Goal: Use online tool/utility: Utilize a website feature to perform a specific function

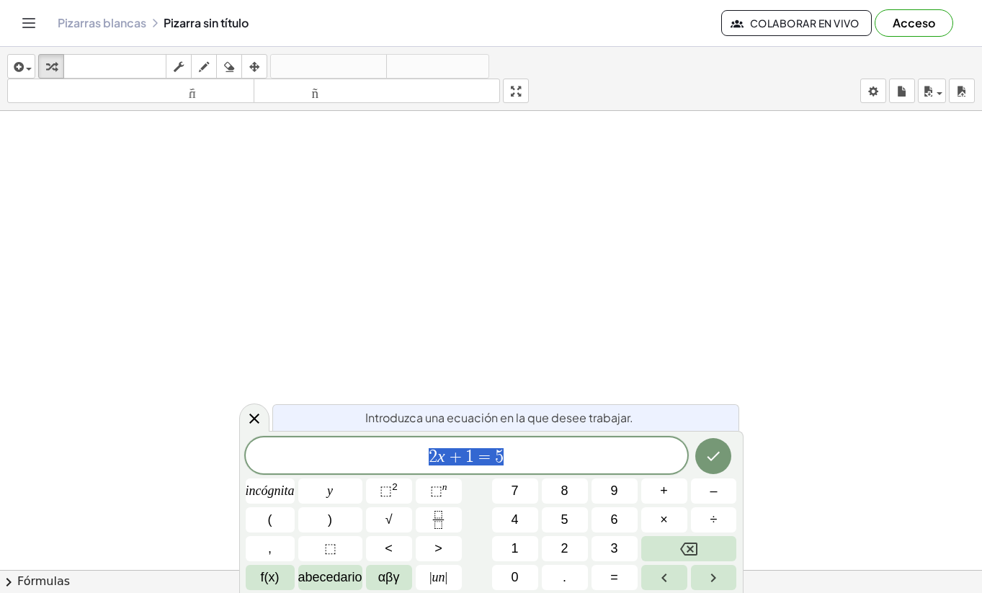
drag, startPoint x: 0, startPoint y: 0, endPoint x: 421, endPoint y: 265, distance: 497.9
drag, startPoint x: 421, startPoint y: 265, endPoint x: 419, endPoint y: 331, distance: 66.3
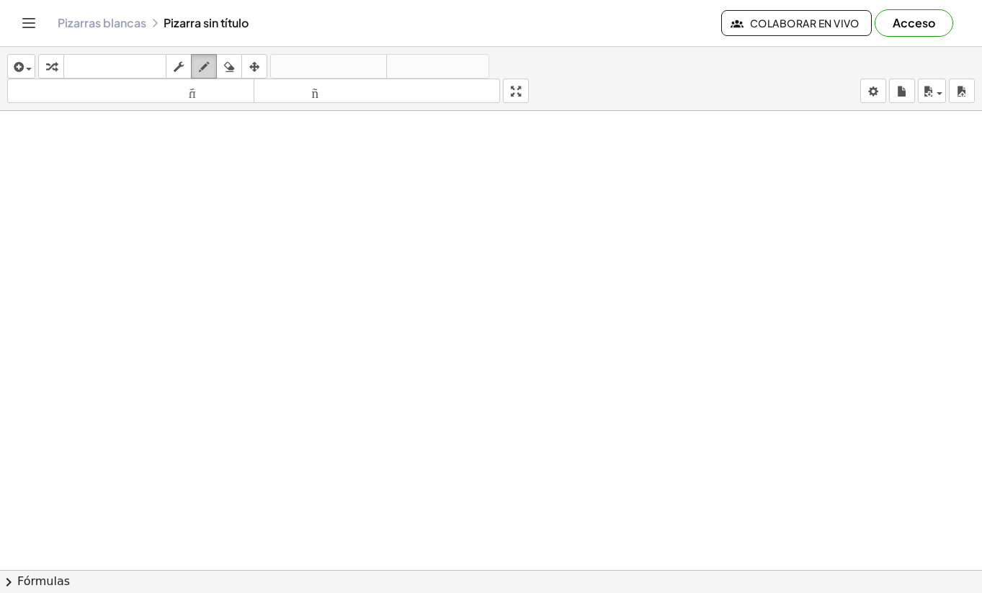
click at [209, 58] on icon "button" at bounding box center [204, 66] width 10 height 17
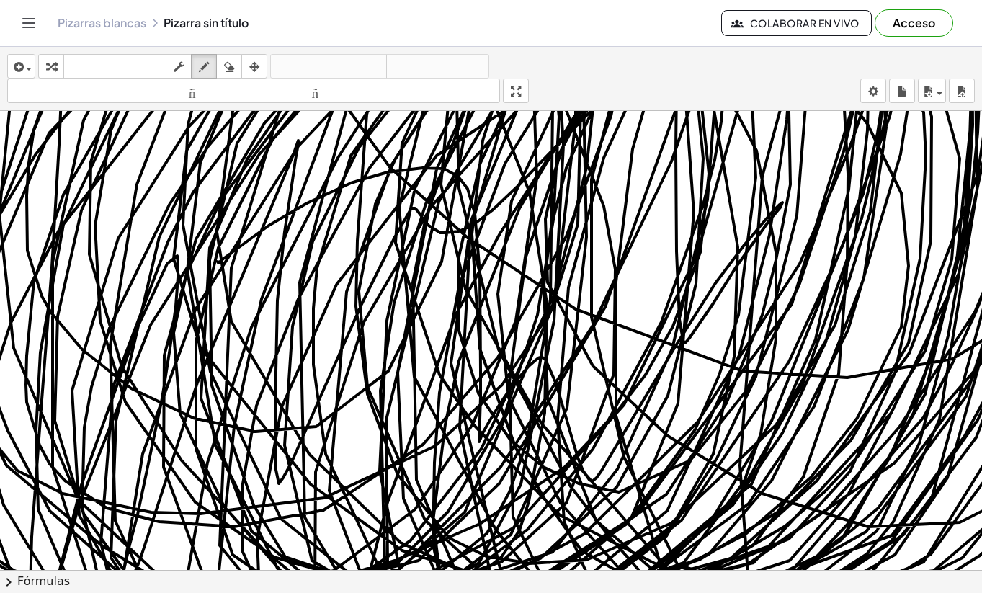
drag, startPoint x: 218, startPoint y: 262, endPoint x: 497, endPoint y: 158, distance: 297.7
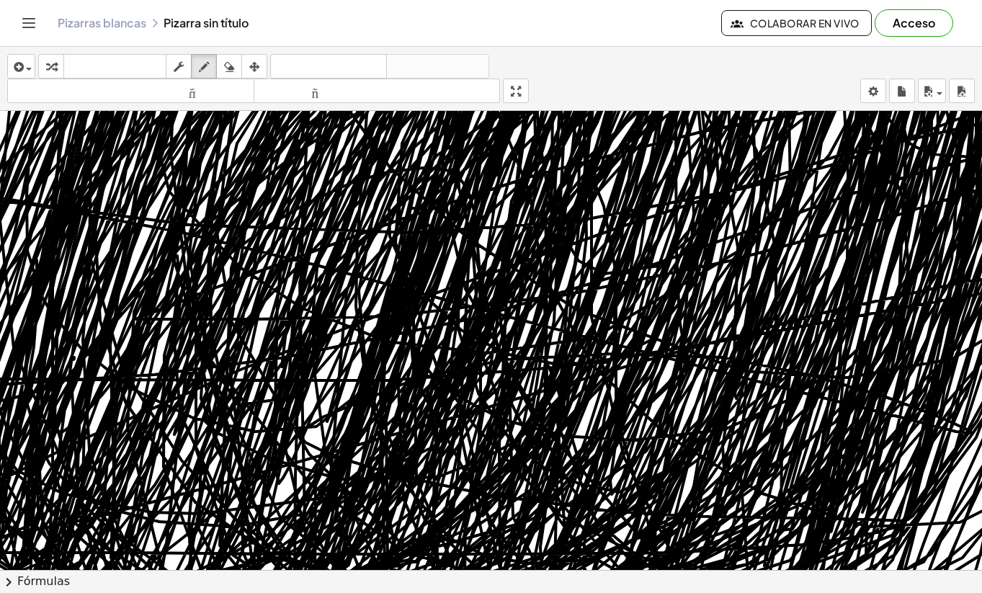
drag, startPoint x: 421, startPoint y: 357, endPoint x: 72, endPoint y: 359, distance: 348.7
drag, startPoint x: 72, startPoint y: 359, endPoint x: 1042, endPoint y: 249, distance: 975.9
click at [981, 249] on html "Actividades matemáticas fáciles de comprender Empezar Banco de actividades Trab…" at bounding box center [491, 296] width 982 height 593
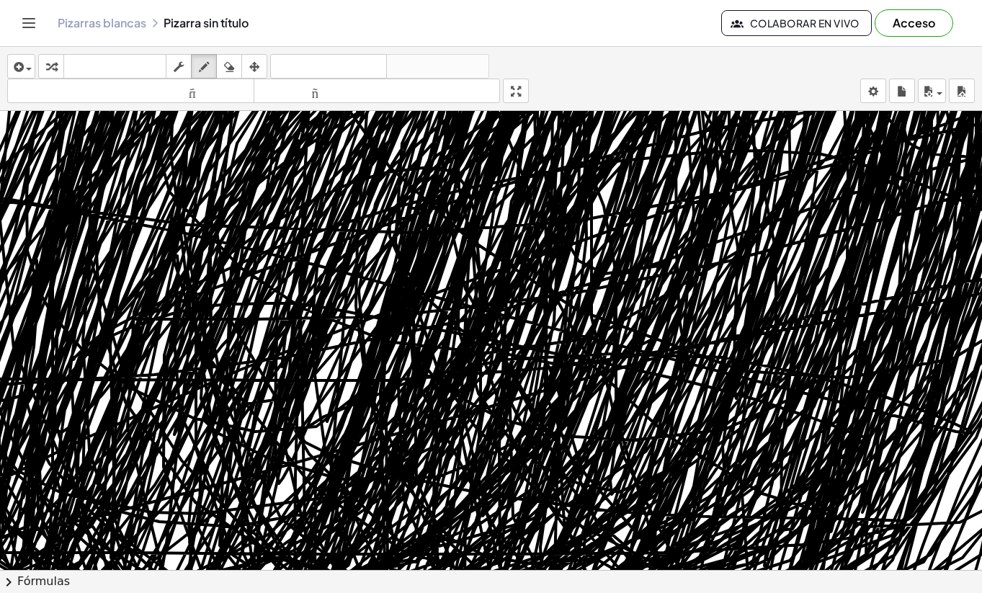
drag, startPoint x: 91, startPoint y: 350, endPoint x: 858, endPoint y: 432, distance: 771.6
drag, startPoint x: 888, startPoint y: 329, endPoint x: 99, endPoint y: 362, distance: 788.8
drag, startPoint x: 112, startPoint y: 353, endPoint x: 101, endPoint y: 349, distance: 11.6
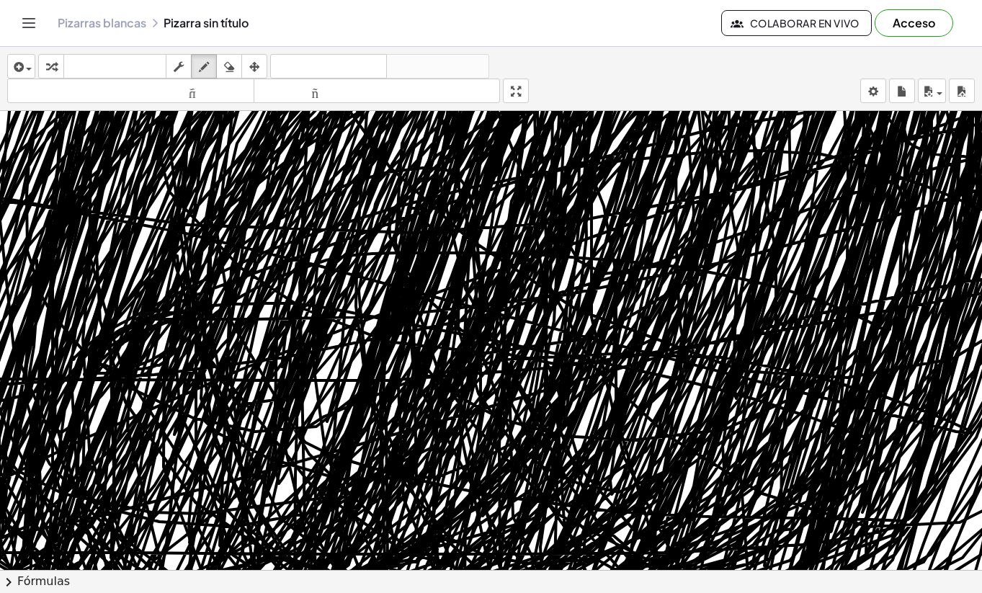
drag, startPoint x: 130, startPoint y: 339, endPoint x: 152, endPoint y: 345, distance: 23.1
drag, startPoint x: 147, startPoint y: 330, endPoint x: 158, endPoint y: 310, distance: 23.2
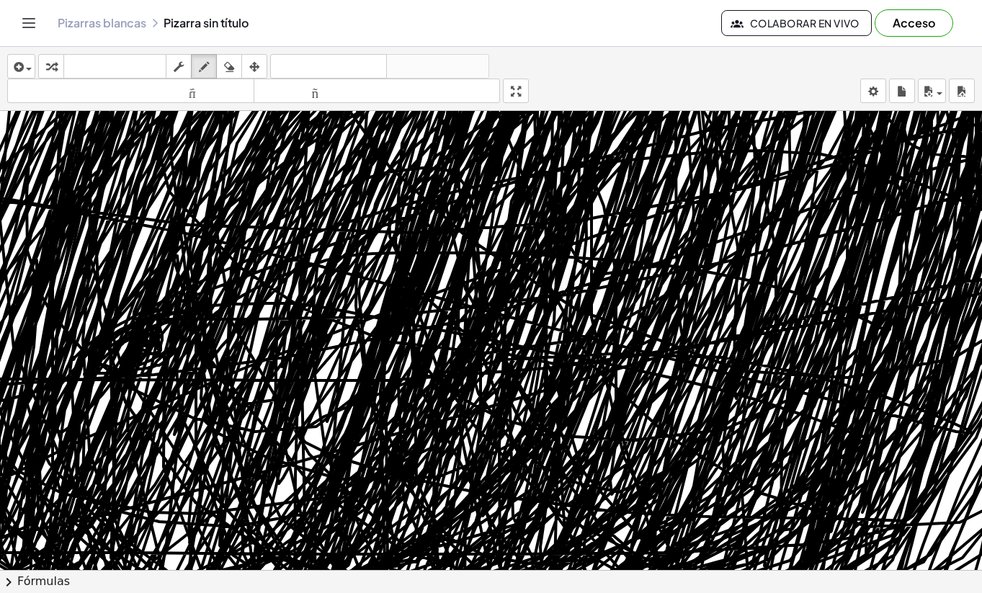
drag, startPoint x: 166, startPoint y: 321, endPoint x: 172, endPoint y: 295, distance: 26.6
drag, startPoint x: 123, startPoint y: 329, endPoint x: 130, endPoint y: 287, distance: 42.4
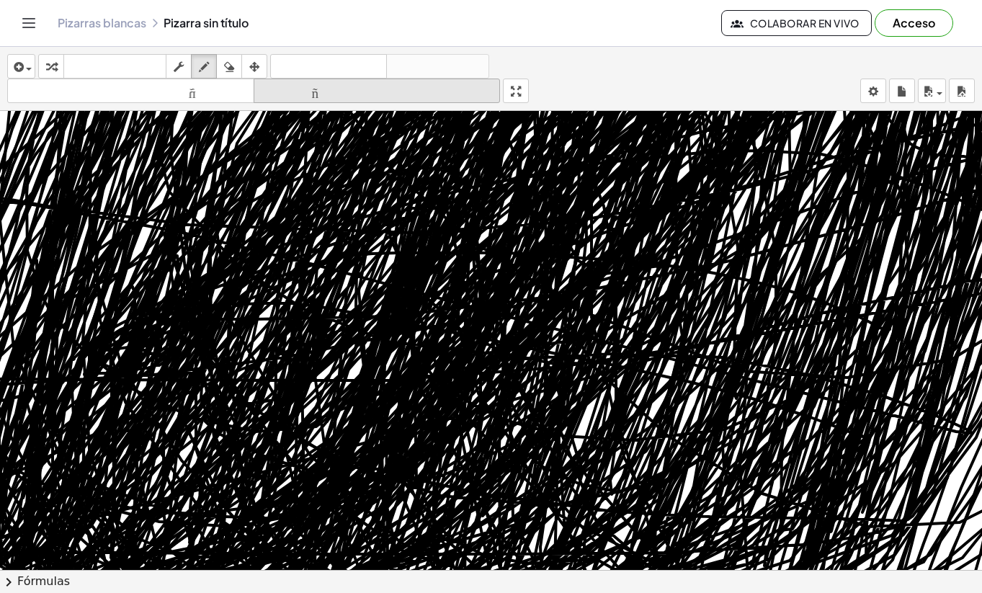
drag, startPoint x: 101, startPoint y: 348, endPoint x: 450, endPoint y: 100, distance: 427.8
click at [439, 110] on div "insertar Seleccione uno: Expresión matemática Función Texto Vídeo de YouTube Gr…" at bounding box center [491, 320] width 982 height 546
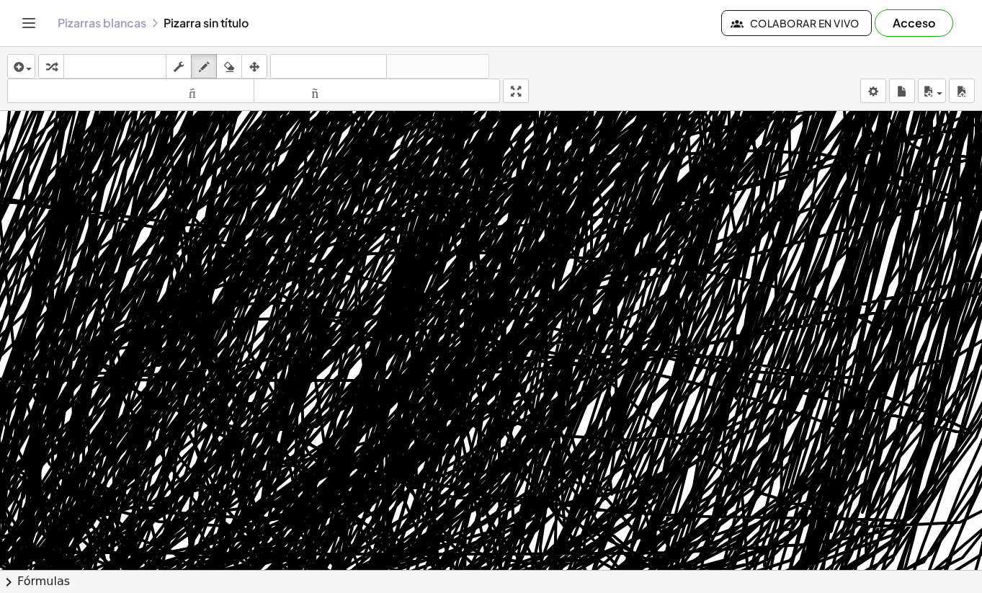
drag, startPoint x: 412, startPoint y: 236, endPoint x: 587, endPoint y: 253, distance: 175.8
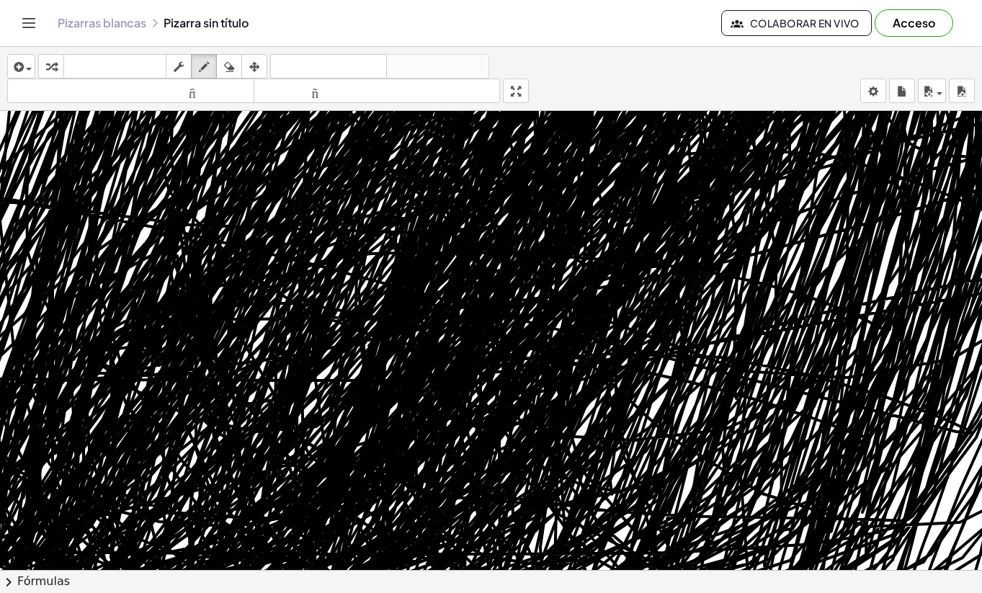
drag, startPoint x: 497, startPoint y: 427, endPoint x: 254, endPoint y: 460, distance: 245.7
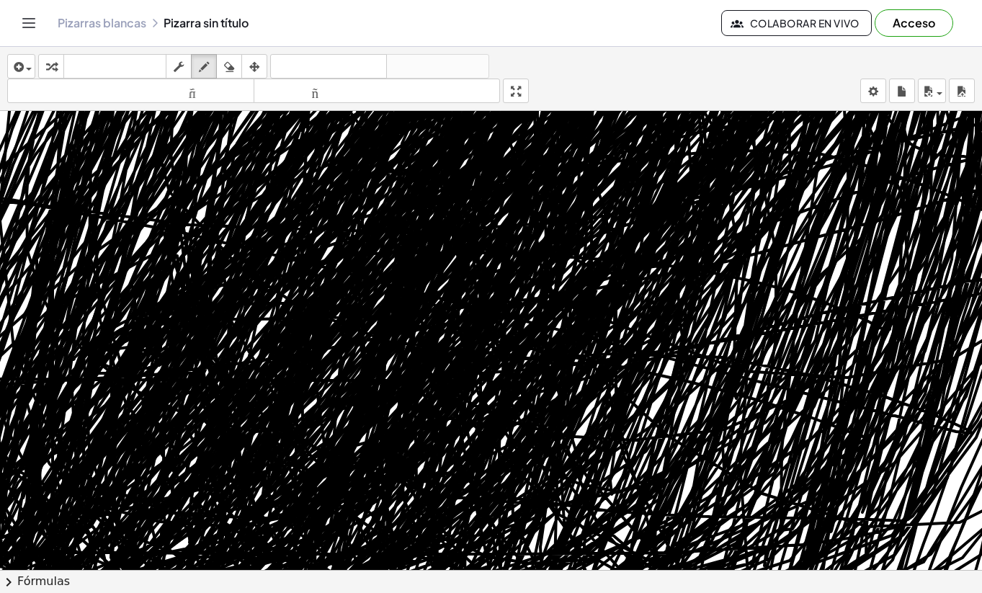
drag, startPoint x: 222, startPoint y: 471, endPoint x: 258, endPoint y: 178, distance: 295.4
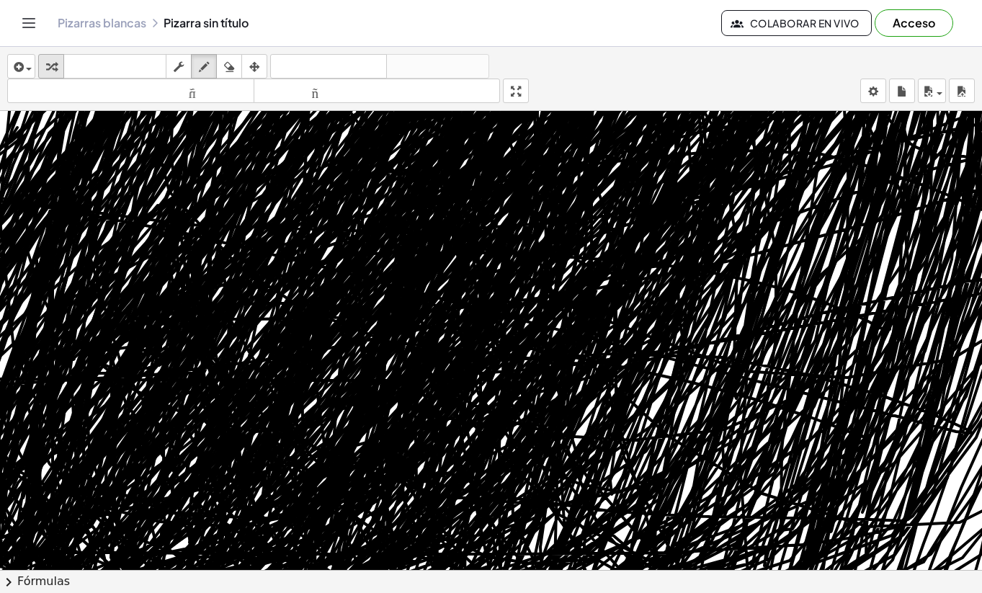
drag, startPoint x: 258, startPoint y: 178, endPoint x: 58, endPoint y: 73, distance: 225.2
click at [56, 73] on div "insertar Seleccione uno: Expresión matemática Función Texto Vídeo de YouTube Gr…" at bounding box center [491, 320] width 982 height 546
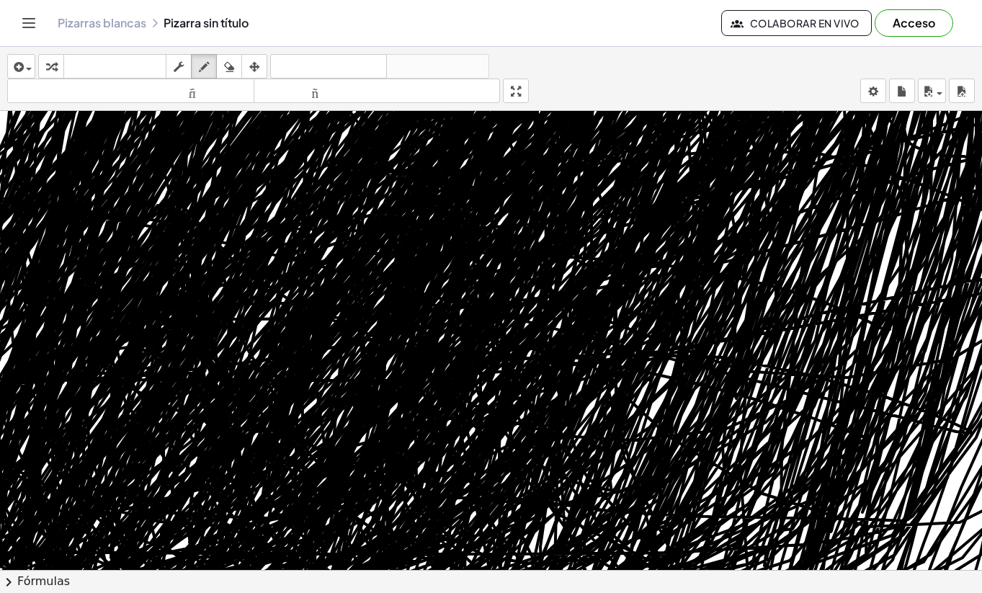
drag, startPoint x: 22, startPoint y: 129, endPoint x: 526, endPoint y: 560, distance: 662.7
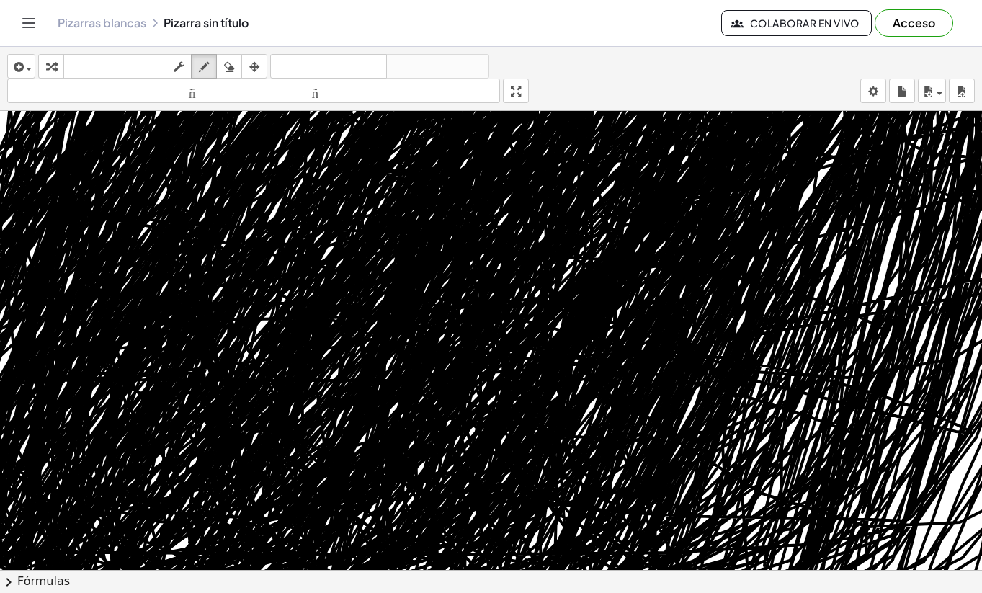
drag, startPoint x: 648, startPoint y: 429, endPoint x: 667, endPoint y: 114, distance: 315.4
drag, startPoint x: 667, startPoint y: 114, endPoint x: 499, endPoint y: 468, distance: 392.2
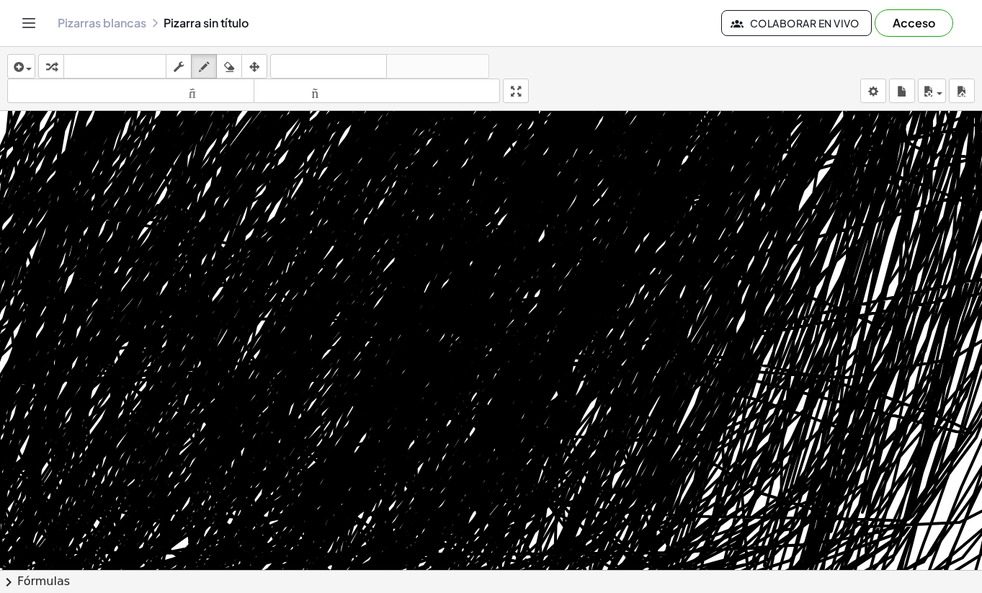
drag, startPoint x: 499, startPoint y: 468, endPoint x: 362, endPoint y: 246, distance: 261.3
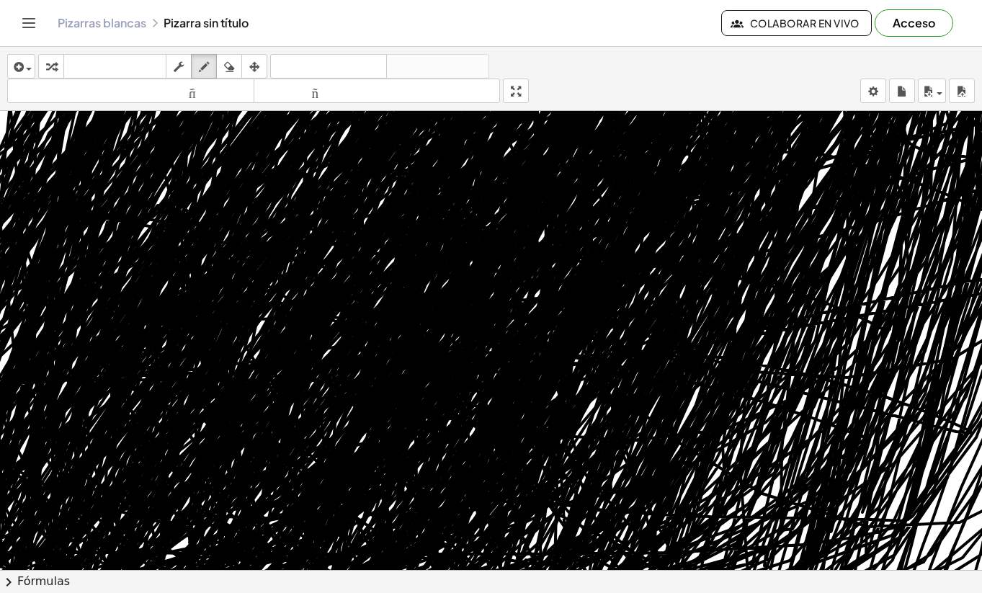
drag, startPoint x: 365, startPoint y: 246, endPoint x: 652, endPoint y: 526, distance: 400.4
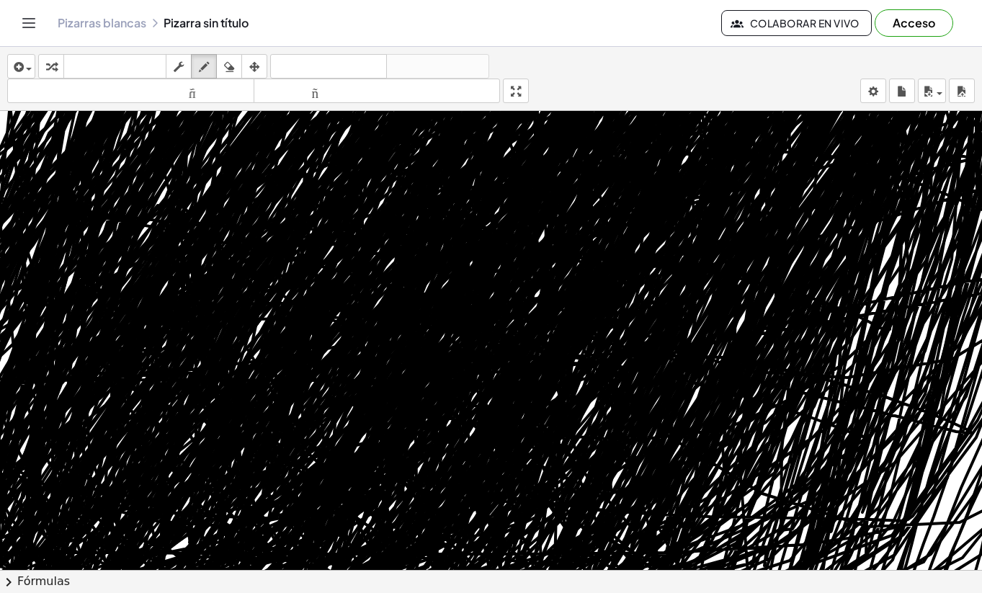
drag, startPoint x: 915, startPoint y: 209, endPoint x: 803, endPoint y: 256, distance: 121.8
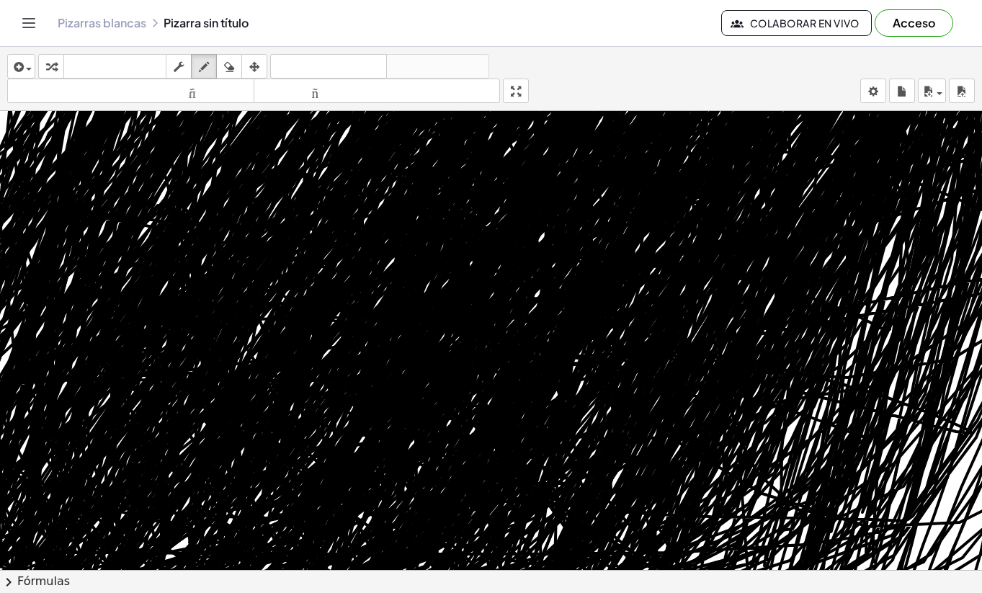
drag, startPoint x: 803, startPoint y: 256, endPoint x: 860, endPoint y: 487, distance: 238.3
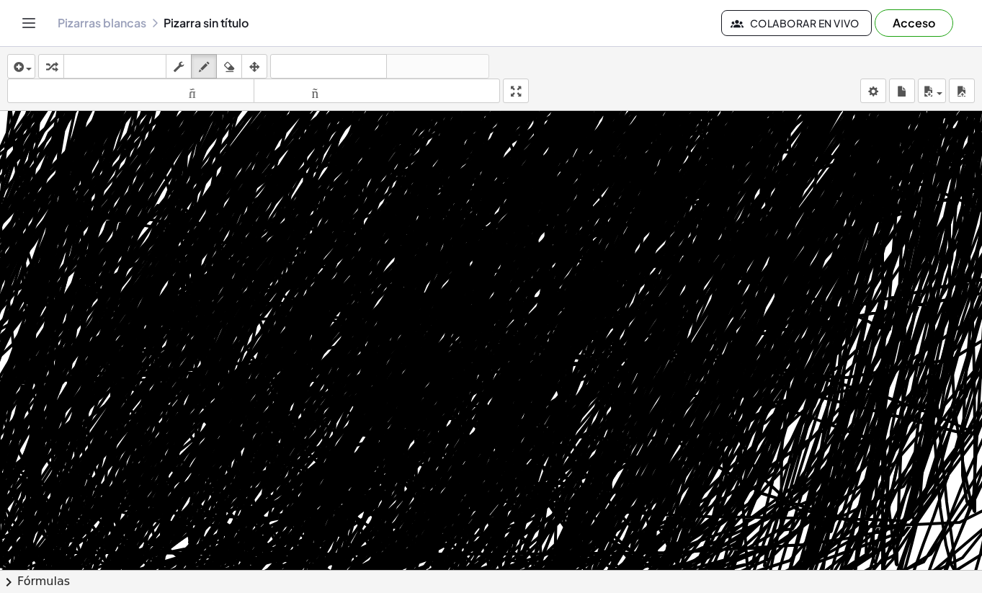
drag, startPoint x: 883, startPoint y: 406, endPoint x: 806, endPoint y: 410, distance: 76.4
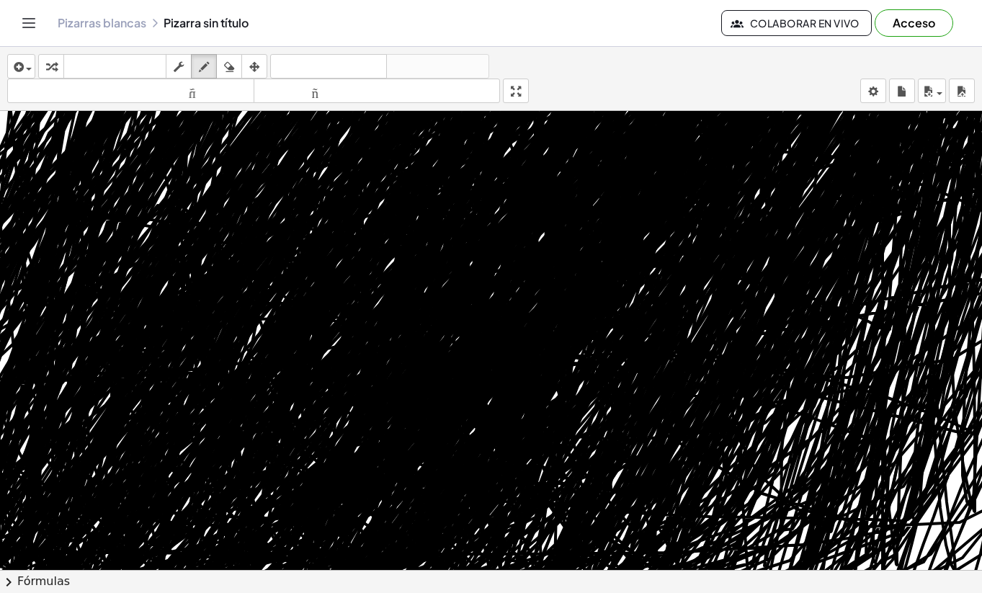
drag, startPoint x: 626, startPoint y: 256, endPoint x: 121, endPoint y: 391, distance: 522.7
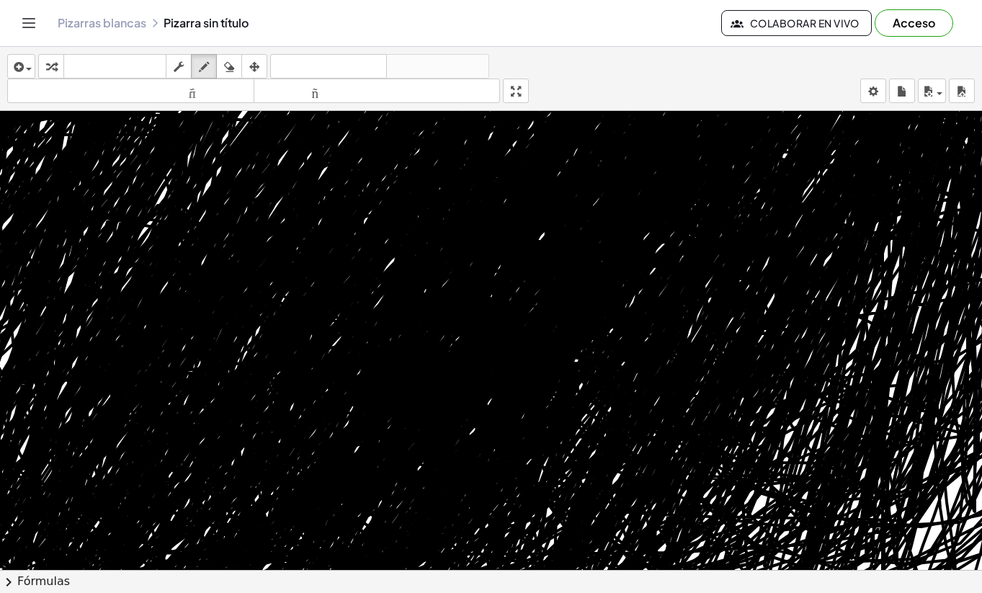
drag, startPoint x: 121, startPoint y: 391, endPoint x: 857, endPoint y: 355, distance: 736.4
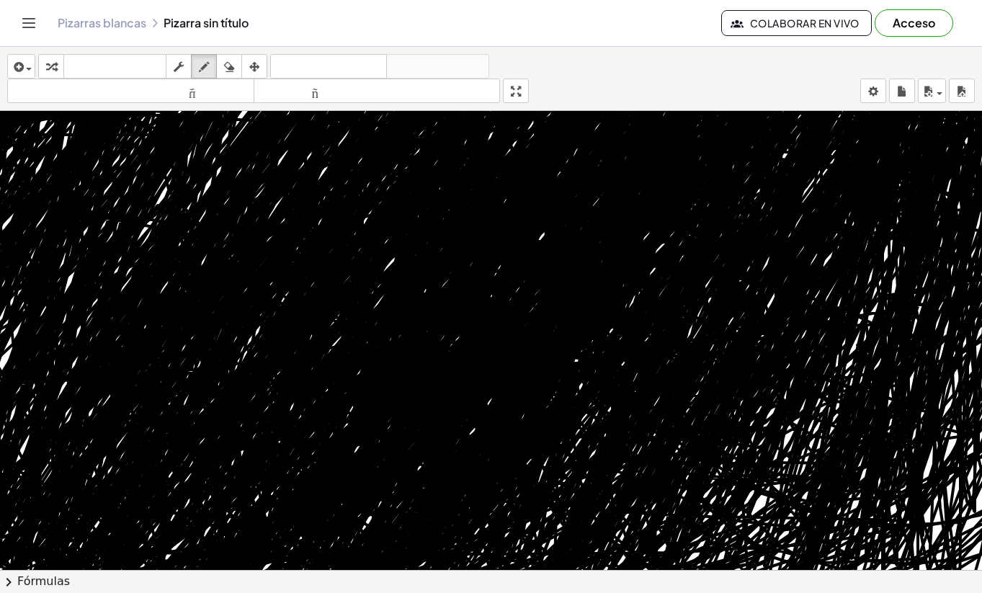
drag, startPoint x: 859, startPoint y: 345, endPoint x: -11, endPoint y: 542, distance: 891.5
click at [0, 542] on html "Actividades matemáticas fáciles de comprender Empezar Banco de actividades Trab…" at bounding box center [491, 296] width 982 height 593
drag, startPoint x: 568, startPoint y: 354, endPoint x: 373, endPoint y: 239, distance: 226.1
click at [205, 54] on button "dibujar" at bounding box center [204, 66] width 26 height 24
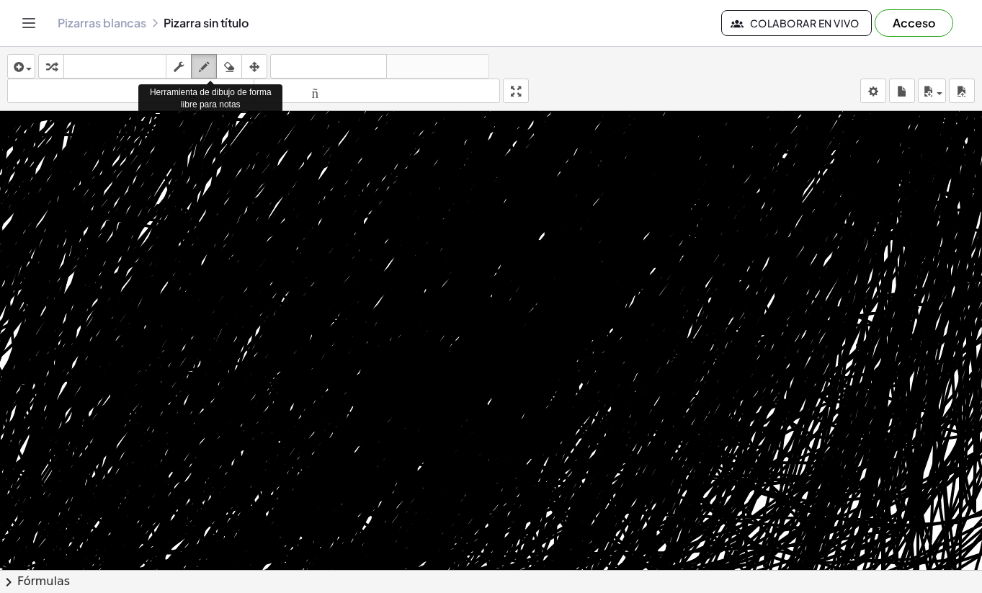
click at [209, 64] on icon "button" at bounding box center [204, 66] width 10 height 17
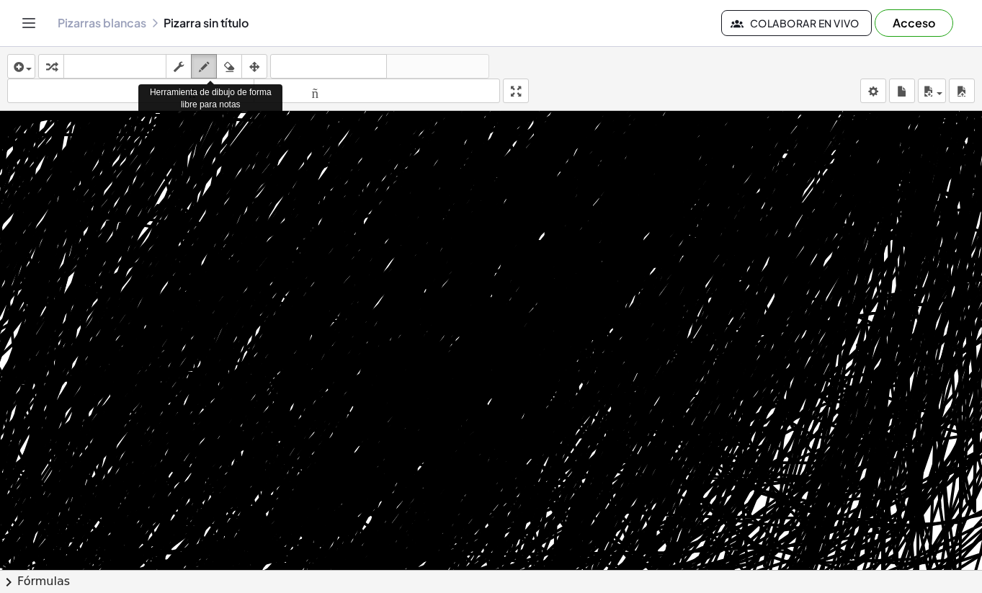
click at [209, 64] on icon "button" at bounding box center [204, 66] width 10 height 17
drag, startPoint x: 251, startPoint y: 140, endPoint x: 756, endPoint y: 311, distance: 533.3
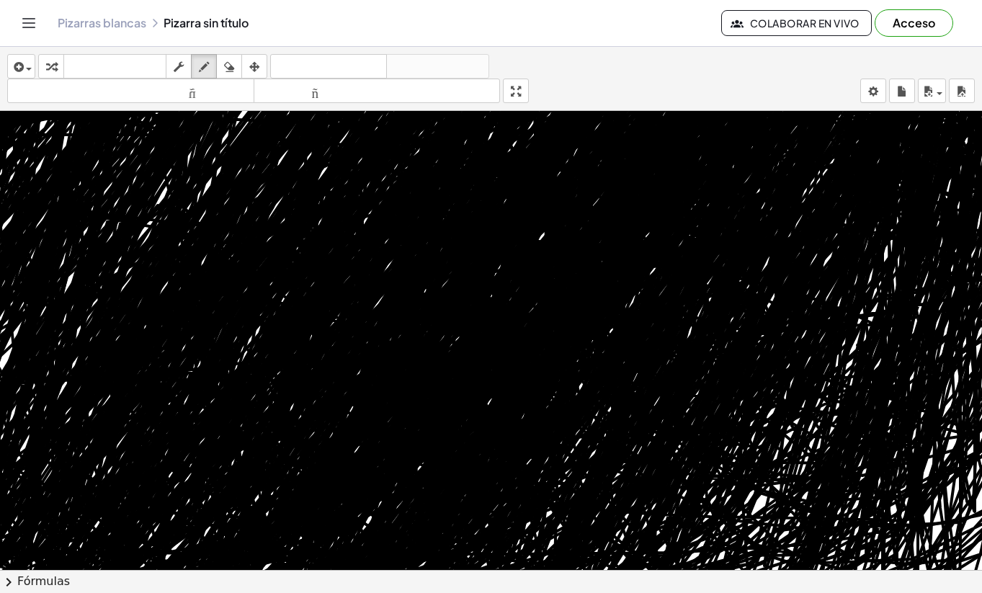
drag, startPoint x: 613, startPoint y: 293, endPoint x: 420, endPoint y: 207, distance: 211.2
drag, startPoint x: 336, startPoint y: 179, endPoint x: 852, endPoint y: 545, distance: 632.6
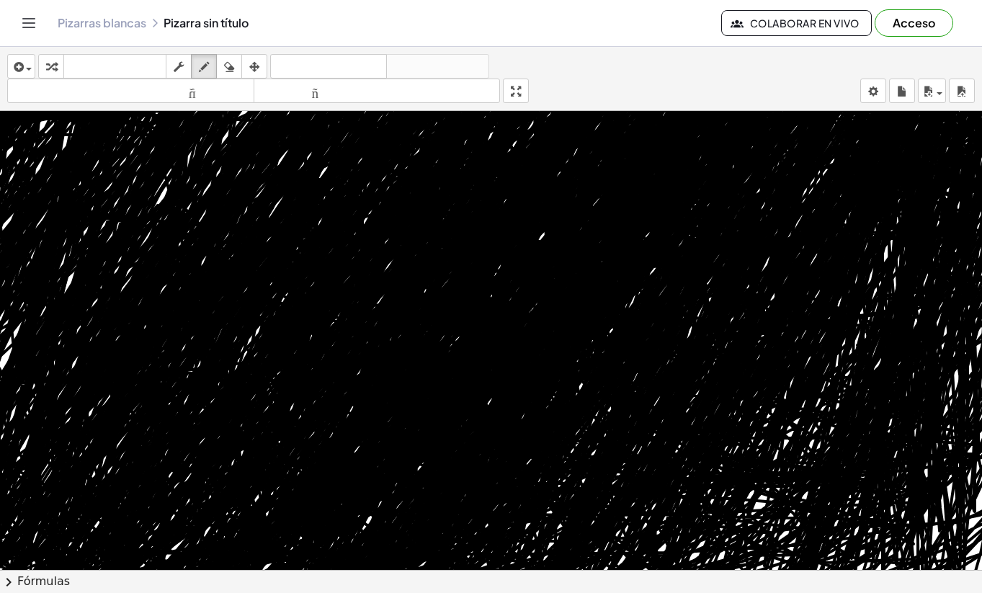
drag, startPoint x: 852, startPoint y: 545, endPoint x: 756, endPoint y: 405, distance: 169.5
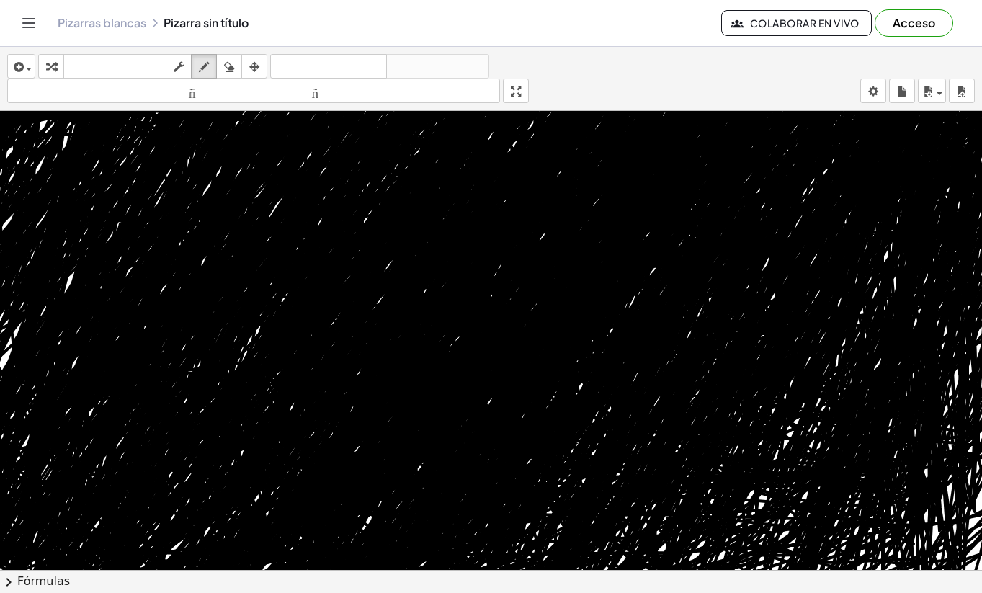
drag, startPoint x: 756, startPoint y: 405, endPoint x: 382, endPoint y: 207, distance: 423.4
drag, startPoint x: 382, startPoint y: 207, endPoint x: 455, endPoint y: 348, distance: 158.2
drag, startPoint x: 455, startPoint y: 348, endPoint x: 237, endPoint y: 306, distance: 221.5
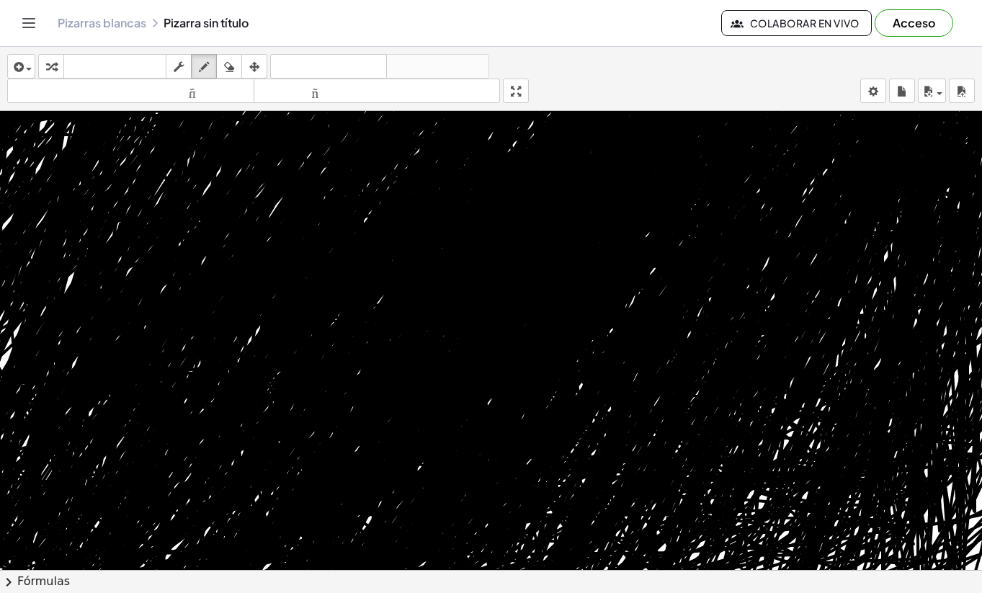
drag, startPoint x: 237, startPoint y: 306, endPoint x: 728, endPoint y: -115, distance: 646.8
click at [728, 0] on html "Actividades matemáticas fáciles de comprender Empezar Banco de actividades Trab…" at bounding box center [491, 296] width 982 height 593
